Goal: Navigation & Orientation: Find specific page/section

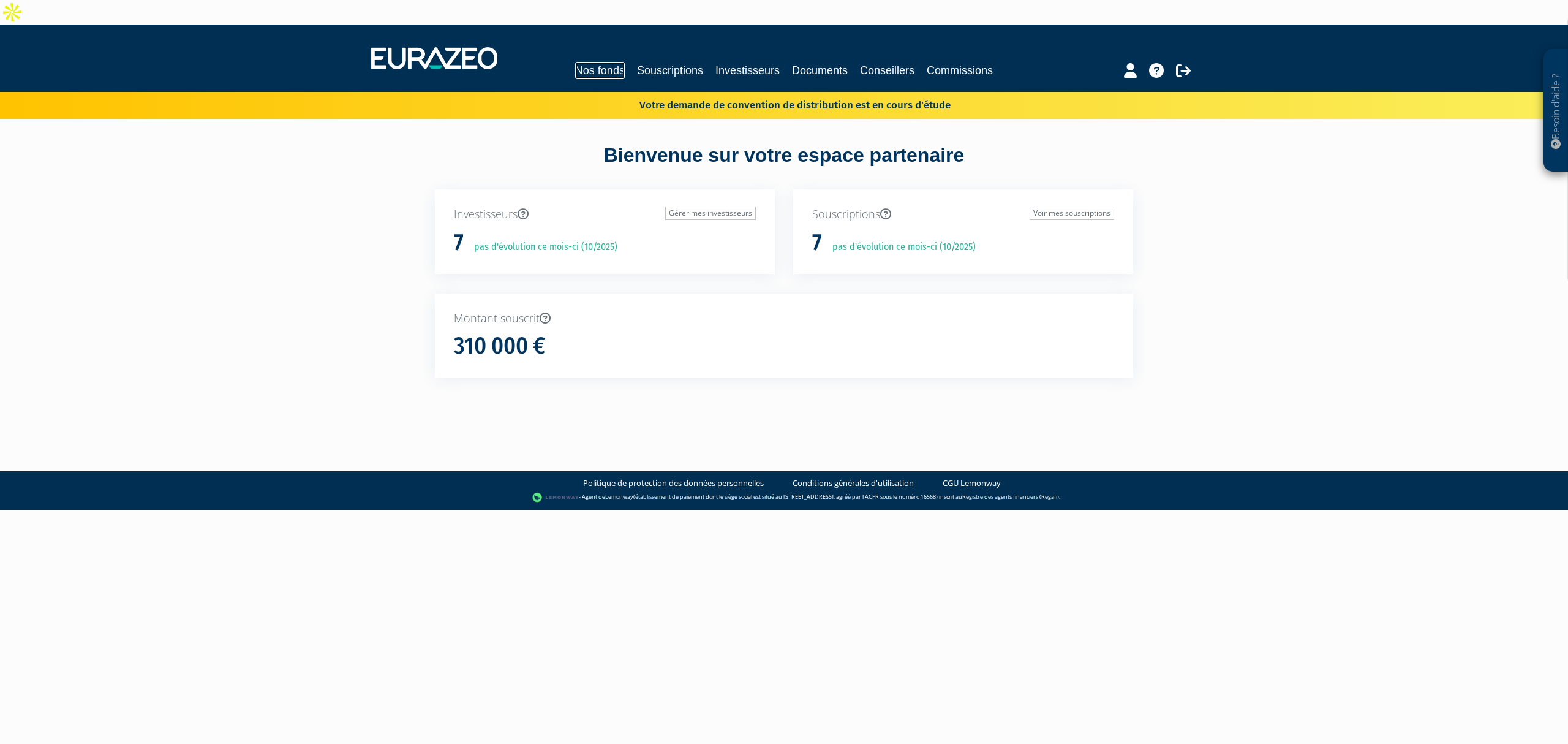
click at [591, 62] on link "Nos fonds" at bounding box center [600, 70] width 50 height 17
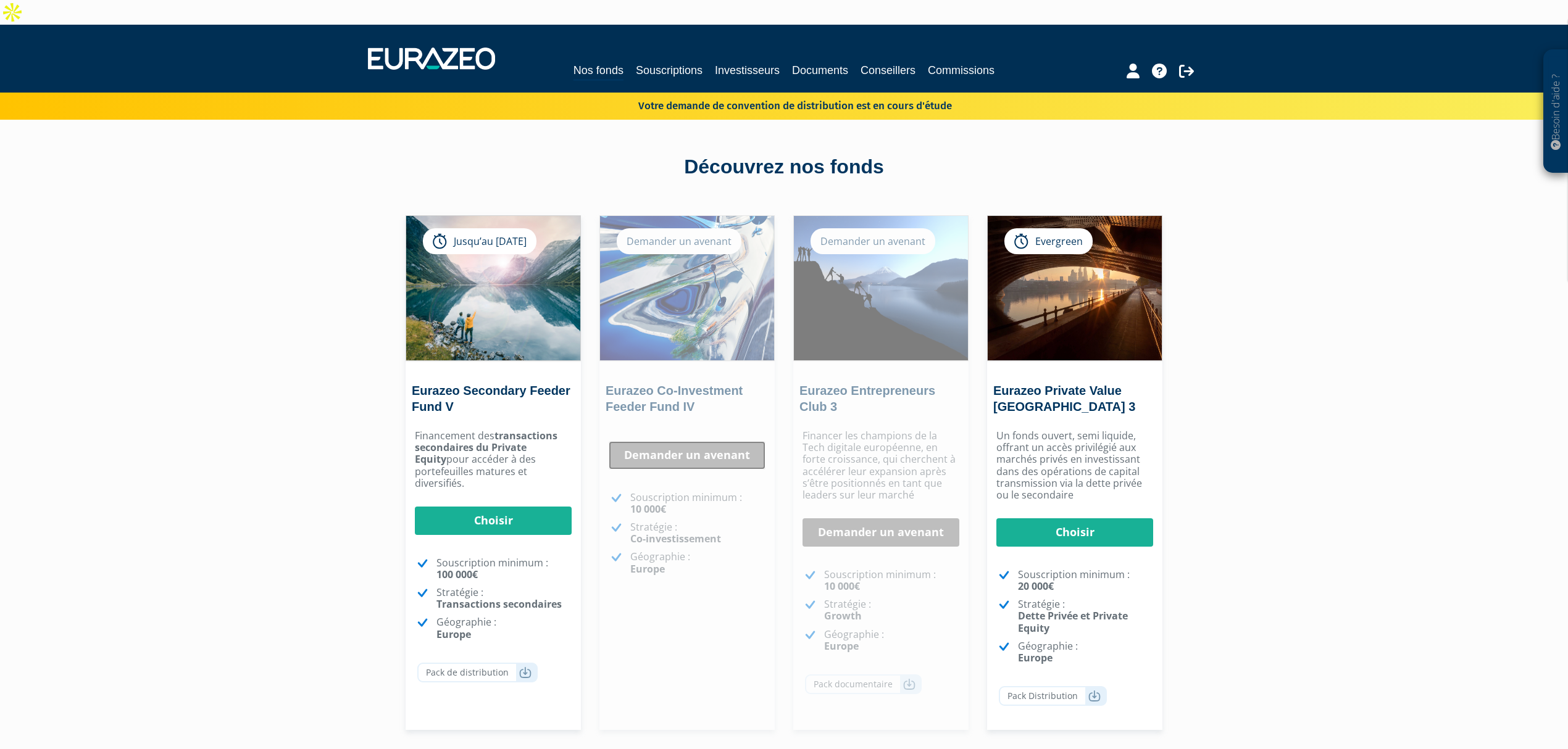
click at [665, 441] on link "Demander un avenant" at bounding box center [686, 455] width 156 height 29
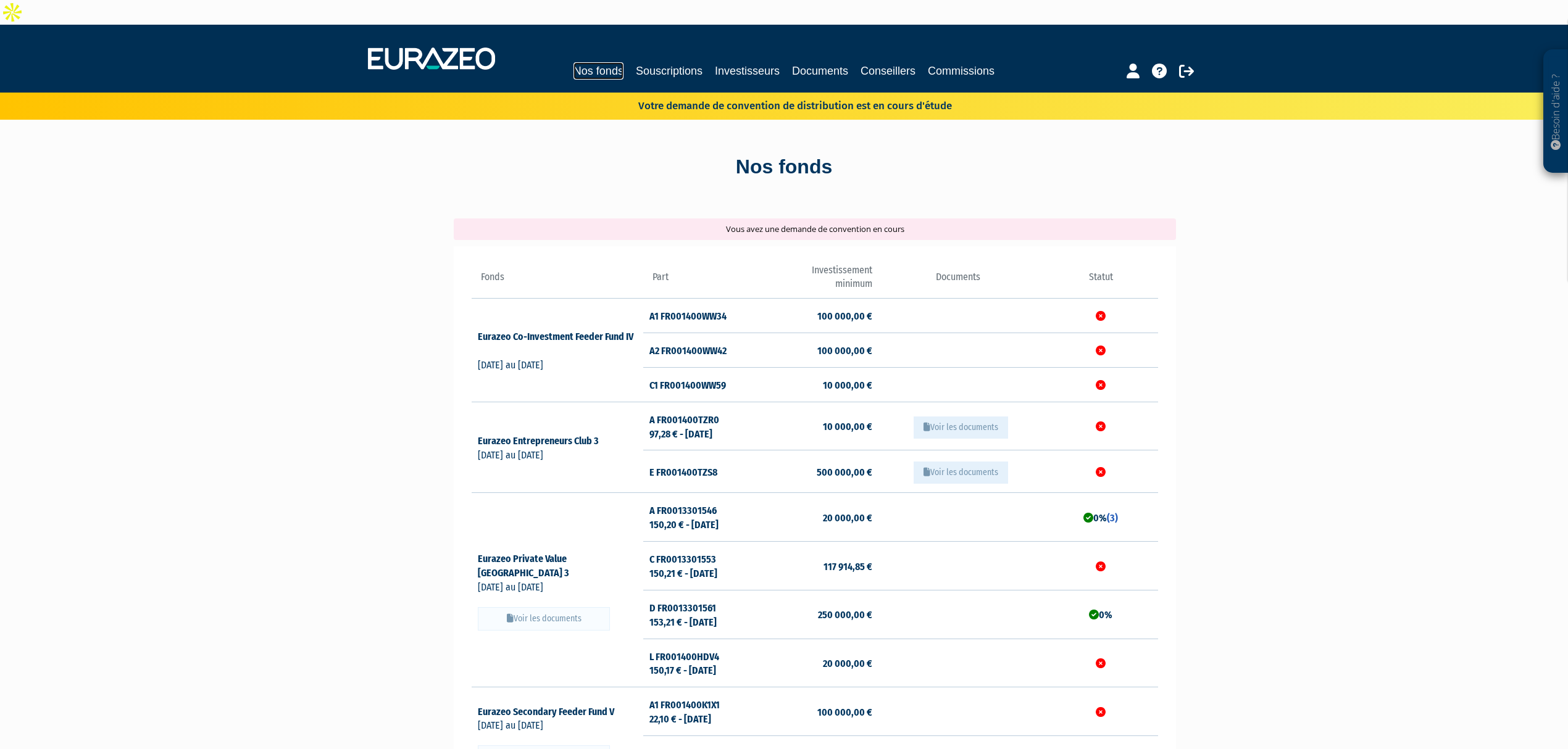
click at [578, 62] on link "Nos fonds" at bounding box center [599, 71] width 50 height 17
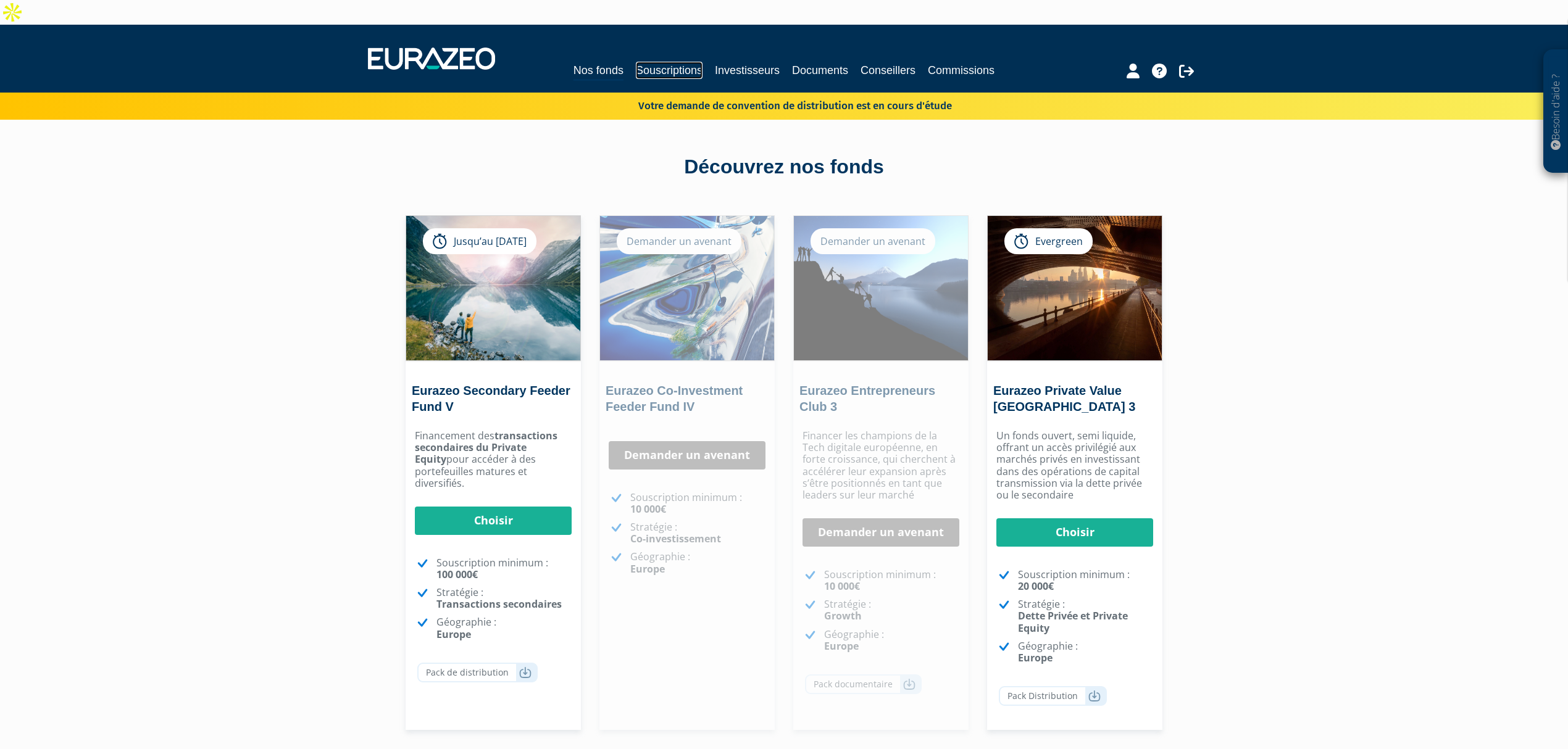
click at [655, 61] on link "Souscriptions" at bounding box center [669, 70] width 67 height 17
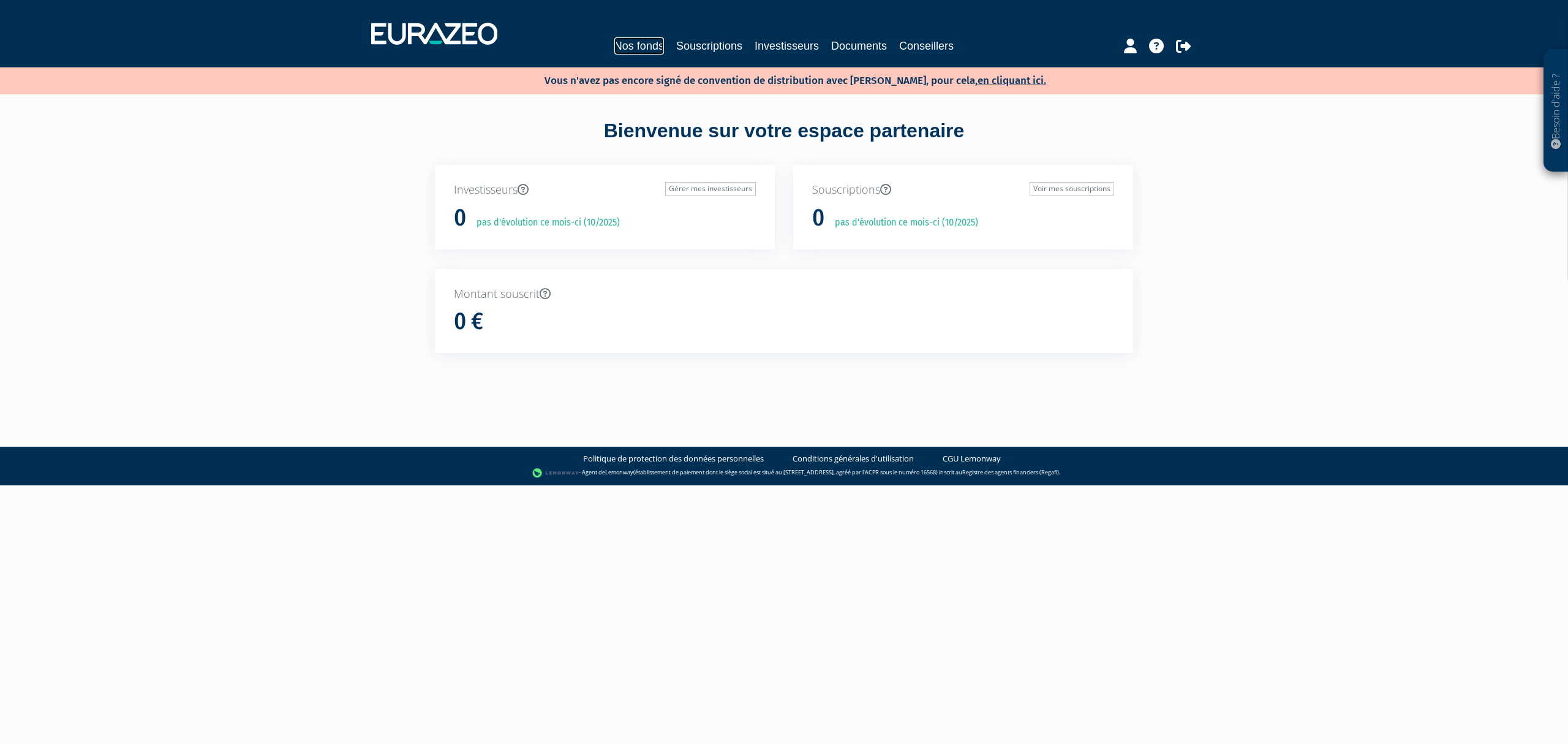
click at [623, 48] on link "Nos fonds" at bounding box center [639, 46] width 50 height 17
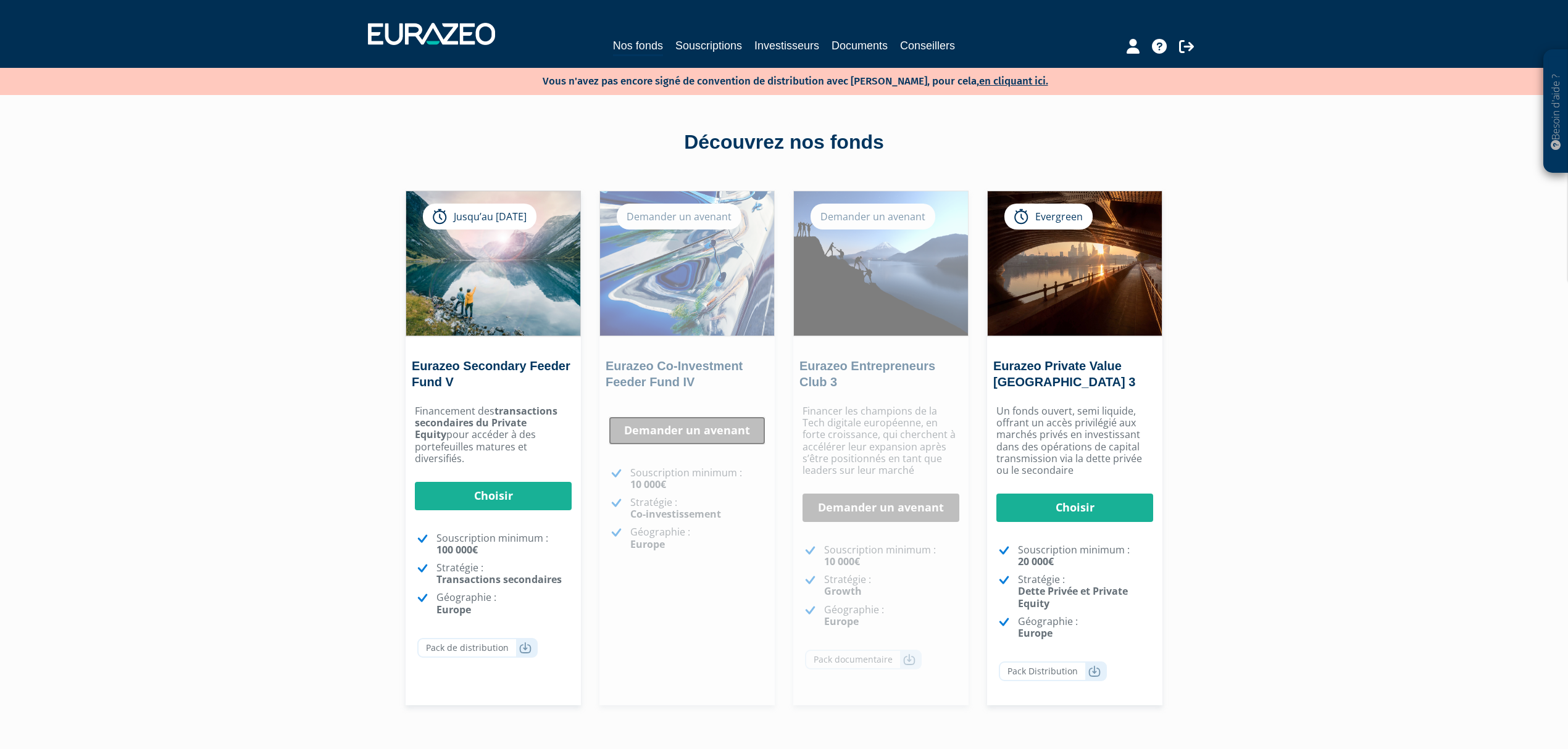
click at [714, 425] on link "Demander un avenant" at bounding box center [686, 430] width 156 height 29
